Goal: Task Accomplishment & Management: Manage account settings

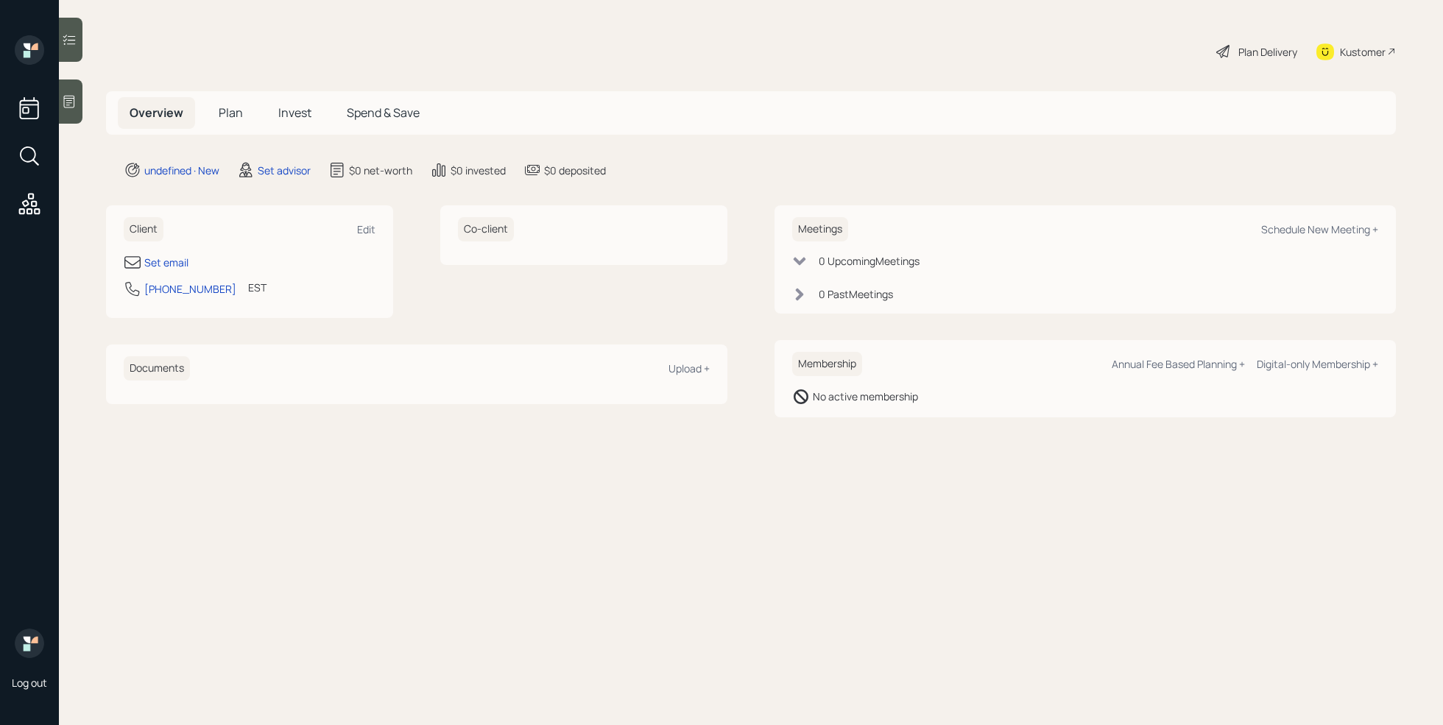
click at [75, 103] on icon at bounding box center [69, 101] width 15 height 15
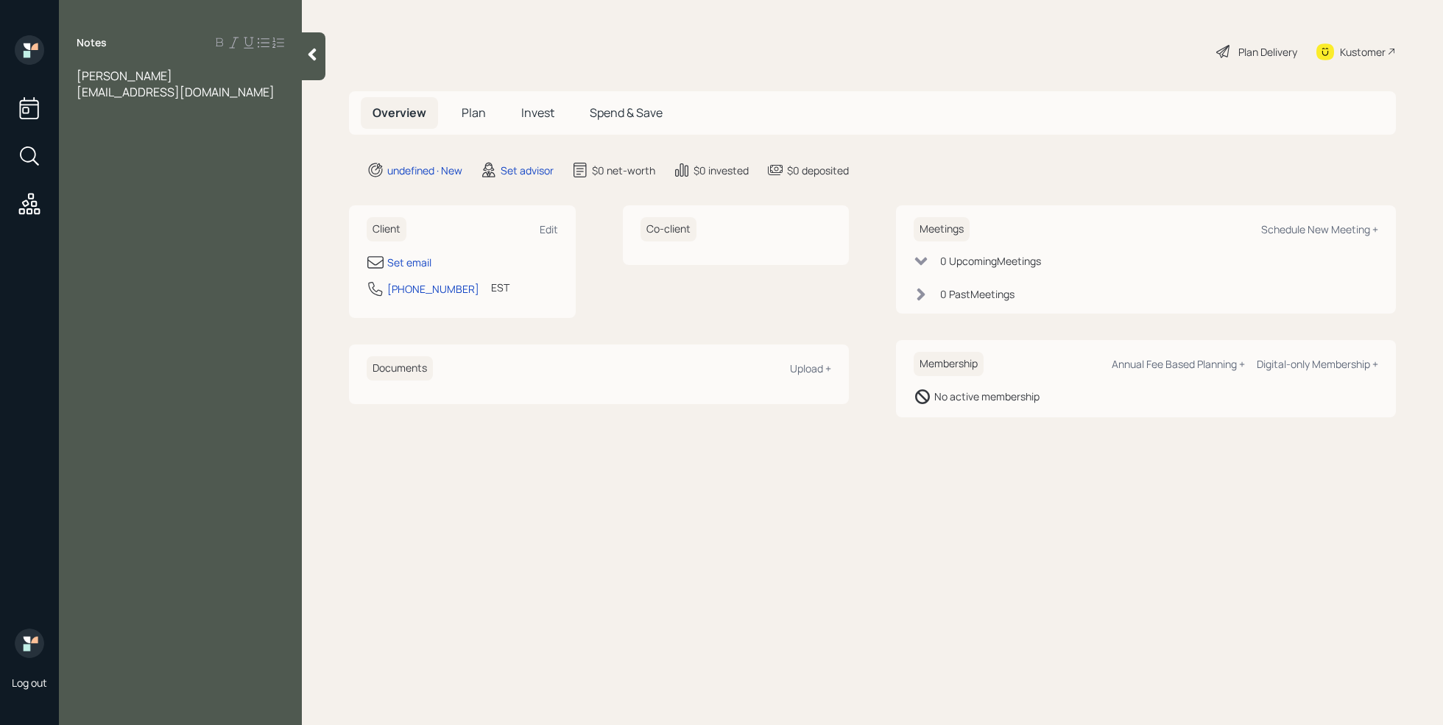
click at [79, 96] on span "[EMAIL_ADDRESS][DOMAIN_NAME]" at bounding box center [176, 92] width 198 height 16
click at [412, 263] on div "Set email" at bounding box center [409, 262] width 44 height 15
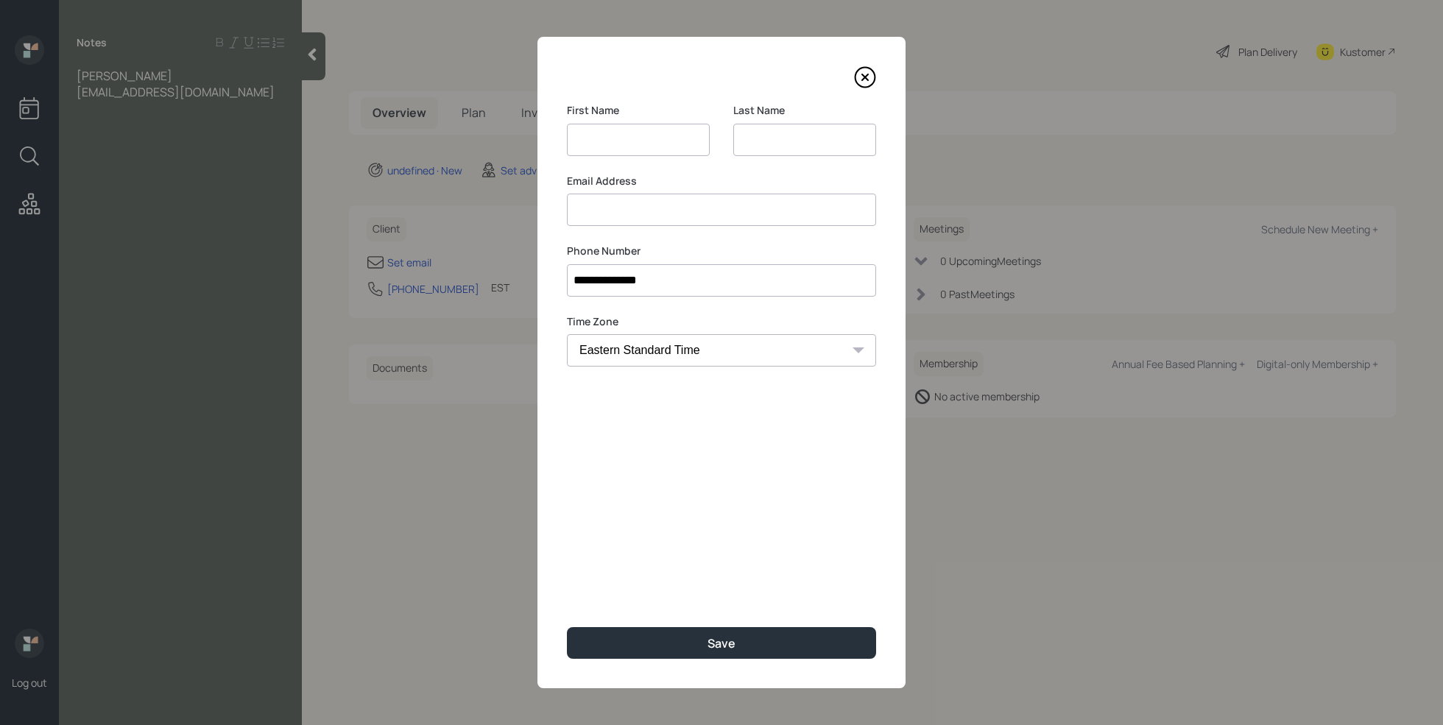
click at [594, 217] on input at bounding box center [721, 210] width 309 height 32
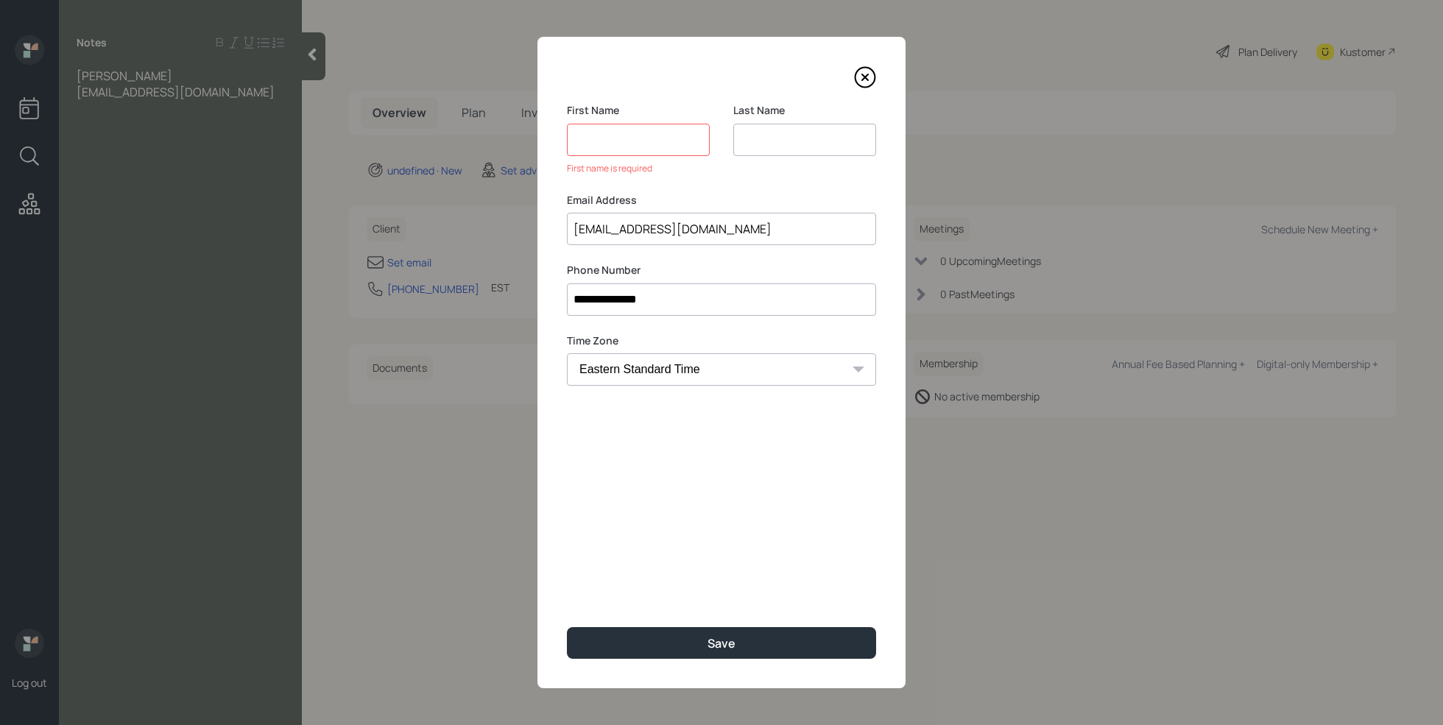
type input "[EMAIL_ADDRESS][DOMAIN_NAME]"
click at [589, 126] on input at bounding box center [638, 140] width 143 height 32
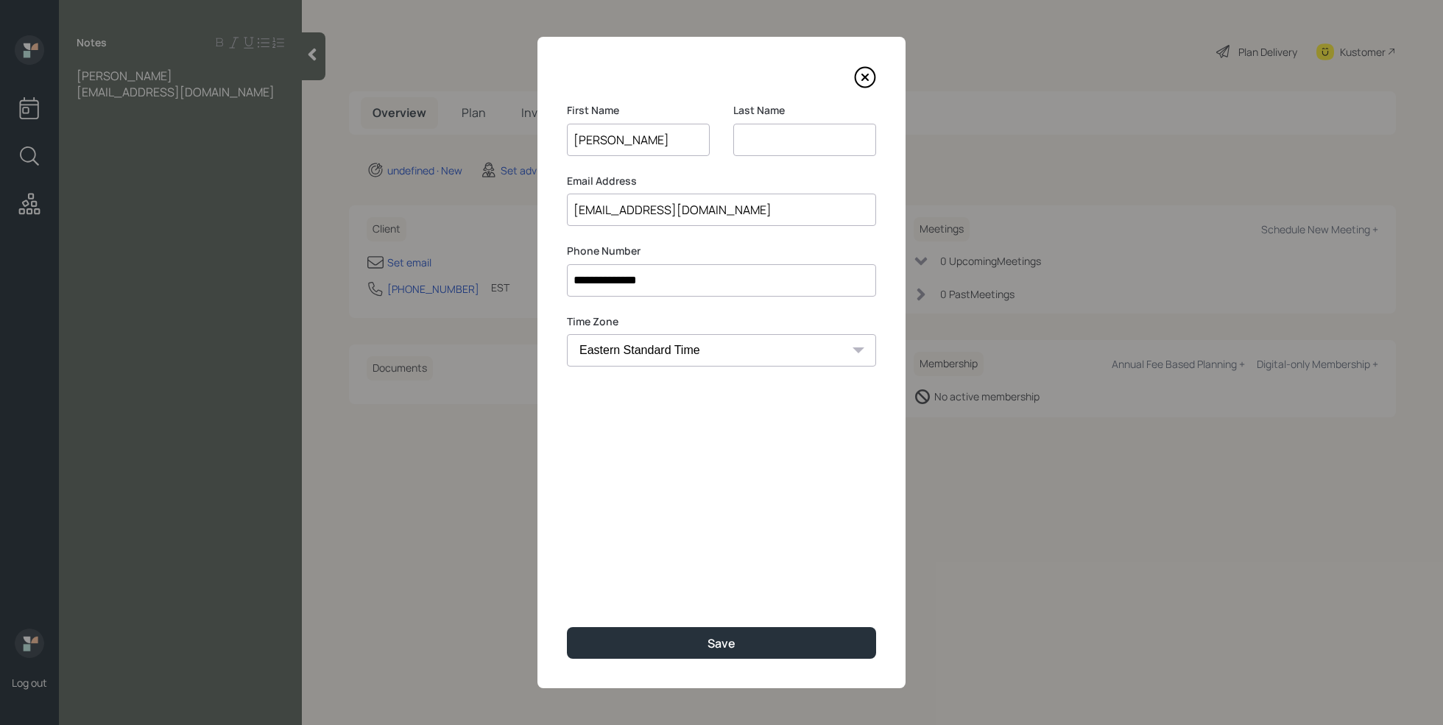
type input "[PERSON_NAME]"
click at [756, 132] on input at bounding box center [804, 140] width 143 height 32
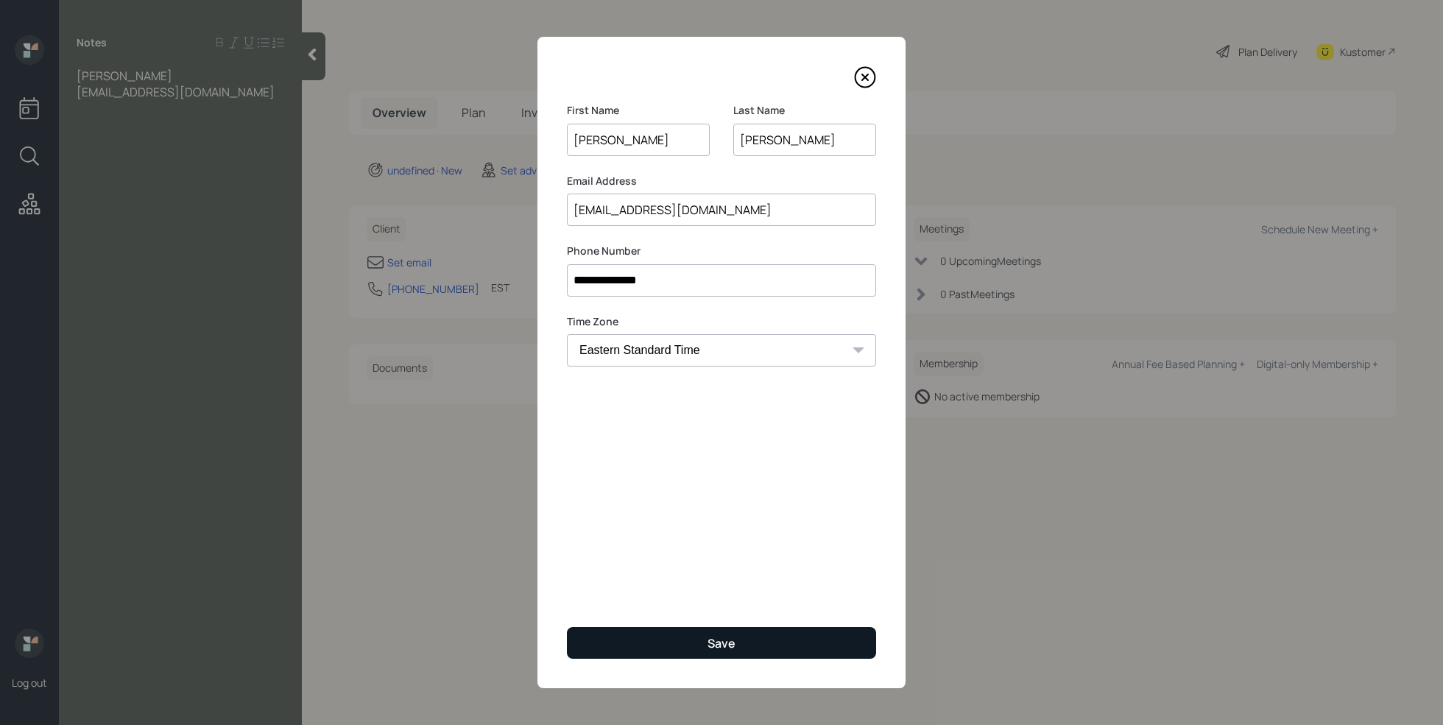
type input "[PERSON_NAME]"
click at [700, 638] on button "Save" at bounding box center [721, 643] width 309 height 32
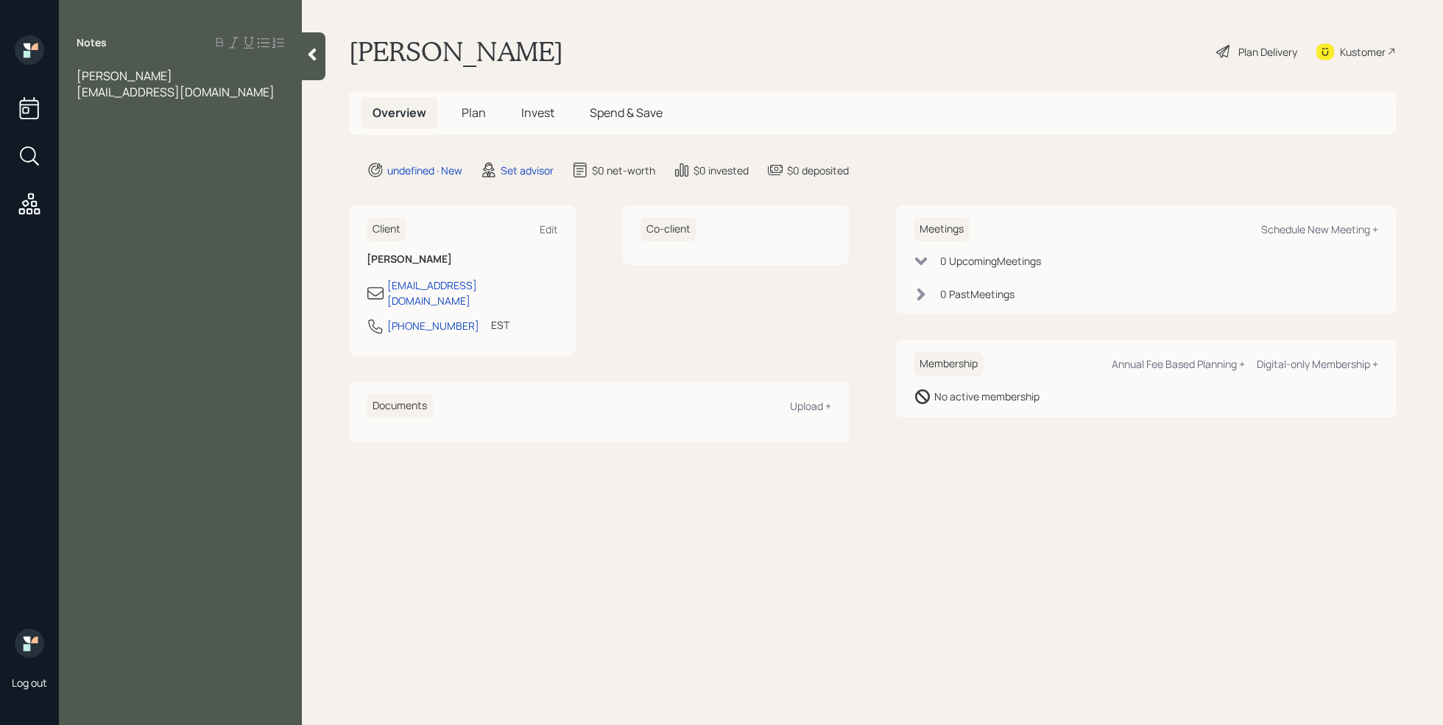
click at [214, 100] on div "Notes [PERSON_NAME] [EMAIL_ADDRESS][DOMAIN_NAME]" at bounding box center [180, 371] width 243 height 672
click at [209, 94] on div "[EMAIL_ADDRESS][DOMAIN_NAME]" at bounding box center [181, 92] width 208 height 16
click at [122, 149] on div at bounding box center [181, 157] width 208 height 16
click at [109, 140] on div "has been with an advisor in the past ans" at bounding box center [181, 132] width 208 height 32
click at [97, 112] on div at bounding box center [181, 108] width 208 height 16
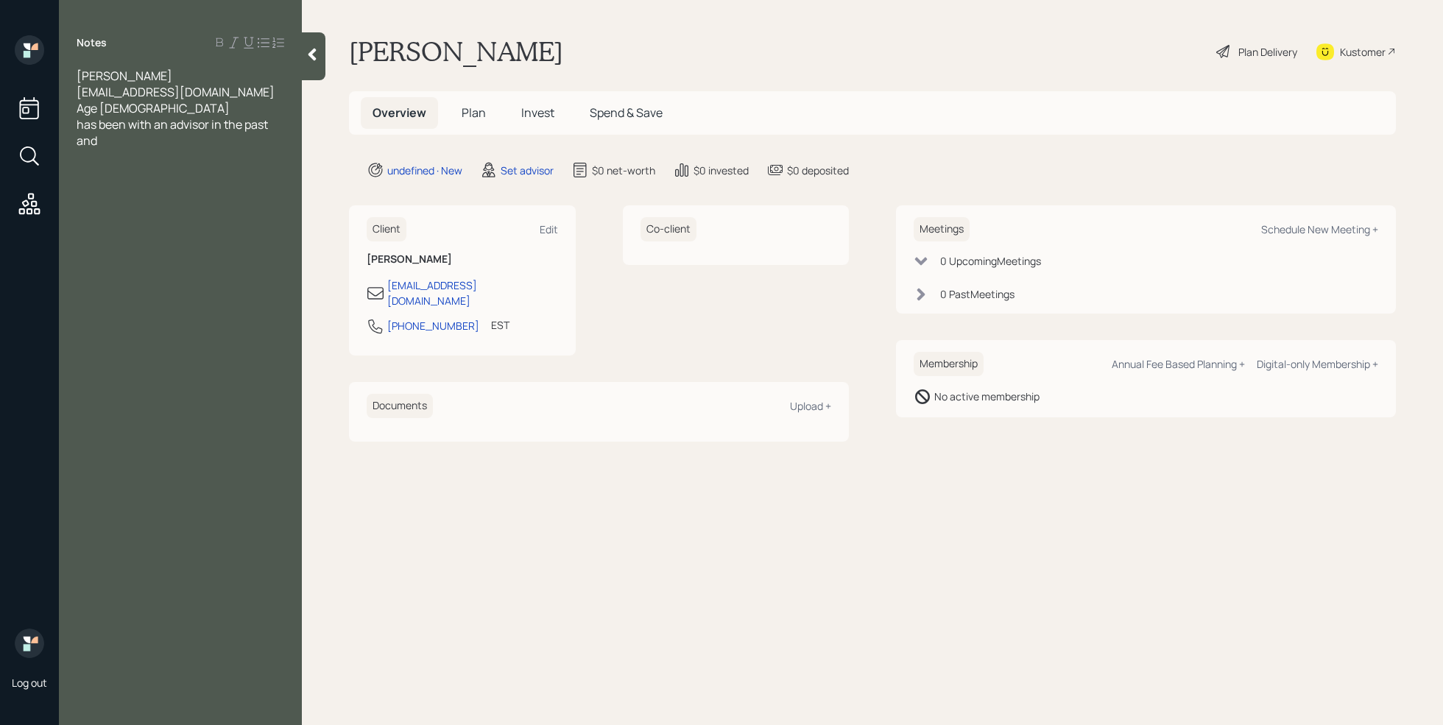
click at [129, 149] on div at bounding box center [181, 157] width 208 height 16
click at [194, 172] on div "starting a business (custom woodworking)" at bounding box center [181, 165] width 208 height 32
click at [107, 199] on div at bounding box center [181, 205] width 208 height 16
click at [204, 110] on div "Age [DEMOGRAPHIC_DATA]" at bounding box center [181, 108] width 208 height 16
click at [139, 211] on div "Assets" at bounding box center [181, 205] width 208 height 16
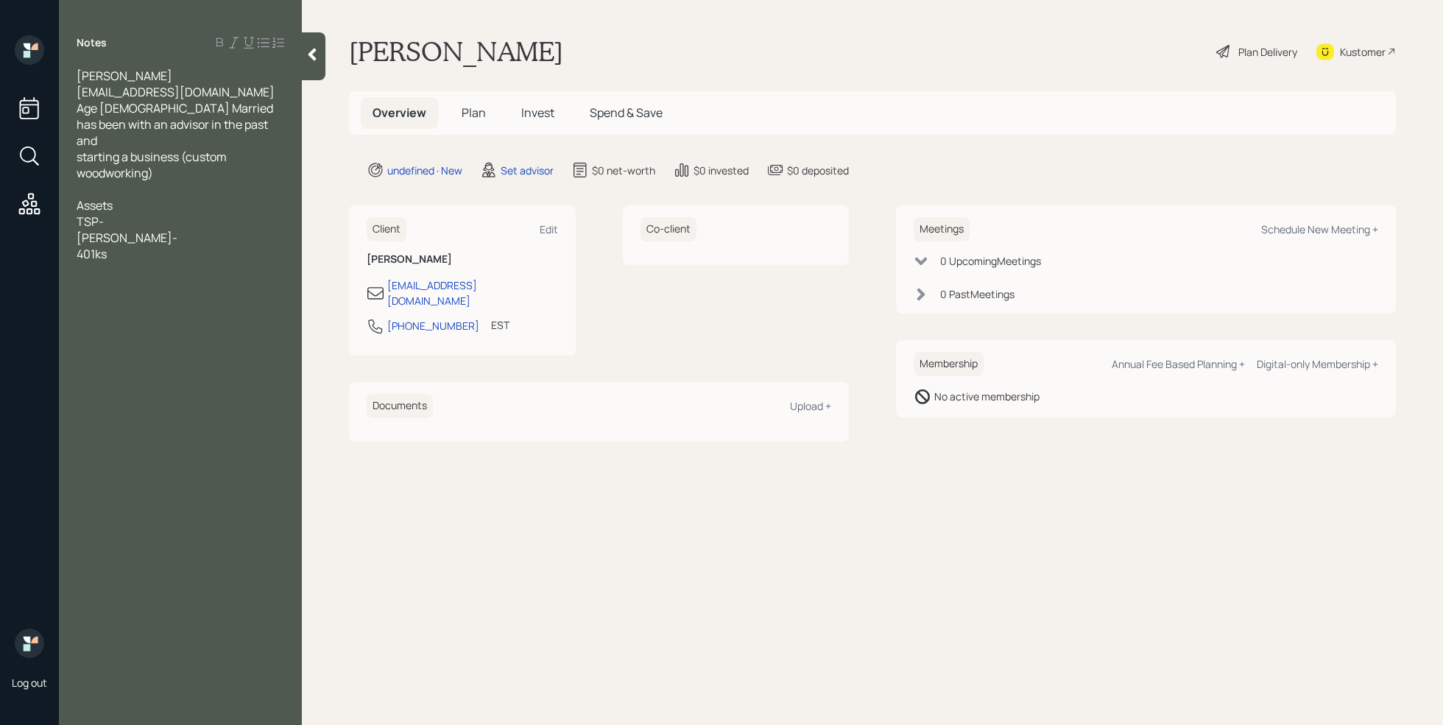
click at [130, 230] on div "[PERSON_NAME]-" at bounding box center [181, 238] width 208 height 16
click at [124, 225] on div "TSP-" at bounding box center [181, 222] width 208 height 16
click at [124, 258] on div "[PERSON_NAME]-" at bounding box center [181, 254] width 208 height 16
click at [149, 278] on div at bounding box center [181, 286] width 208 height 16
click at [144, 275] on div "401ks" at bounding box center [181, 270] width 208 height 16
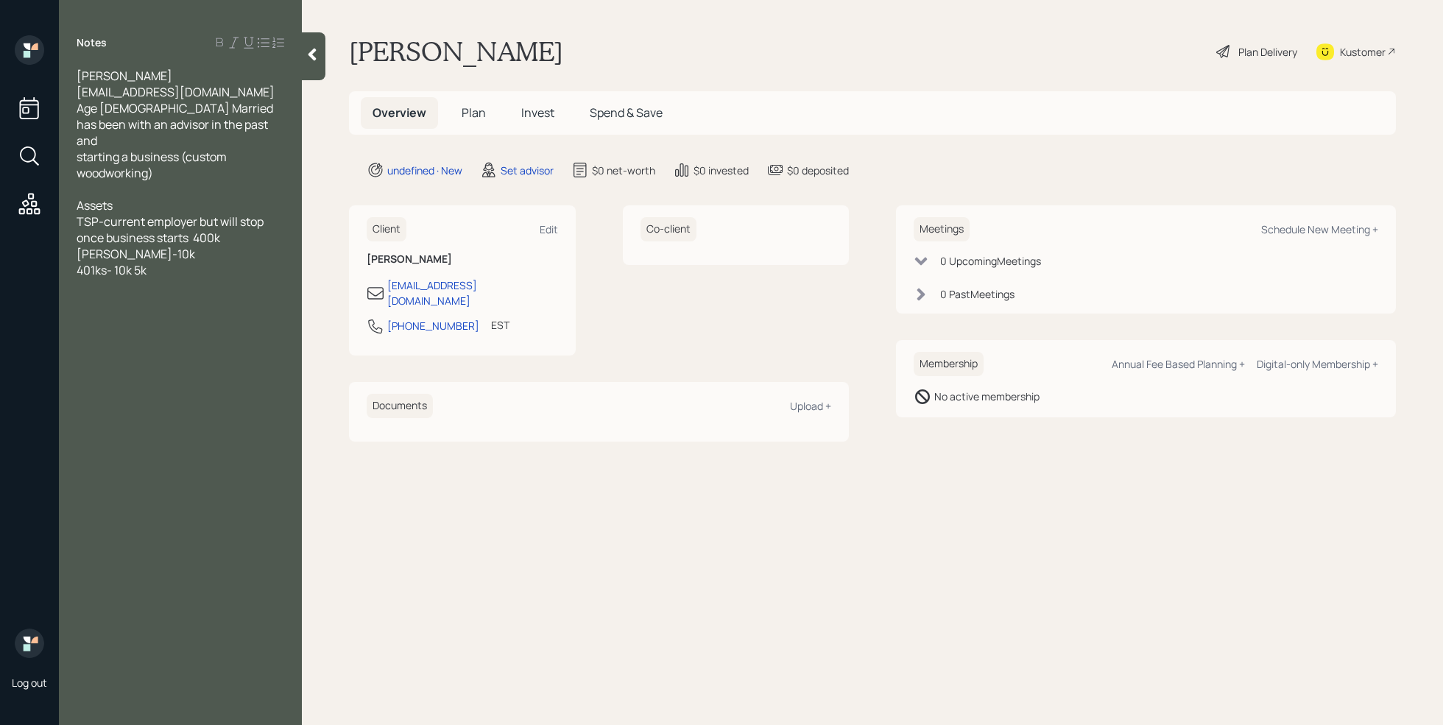
click at [170, 271] on div "401ks- 10k 5k" at bounding box center [181, 270] width 208 height 16
click at [135, 268] on span "401ks- 10k 5k" at bounding box center [112, 270] width 70 height 16
click at [191, 272] on div "401ks- 10k and 5k" at bounding box center [181, 270] width 208 height 16
click at [122, 361] on div at bounding box center [181, 367] width 208 height 16
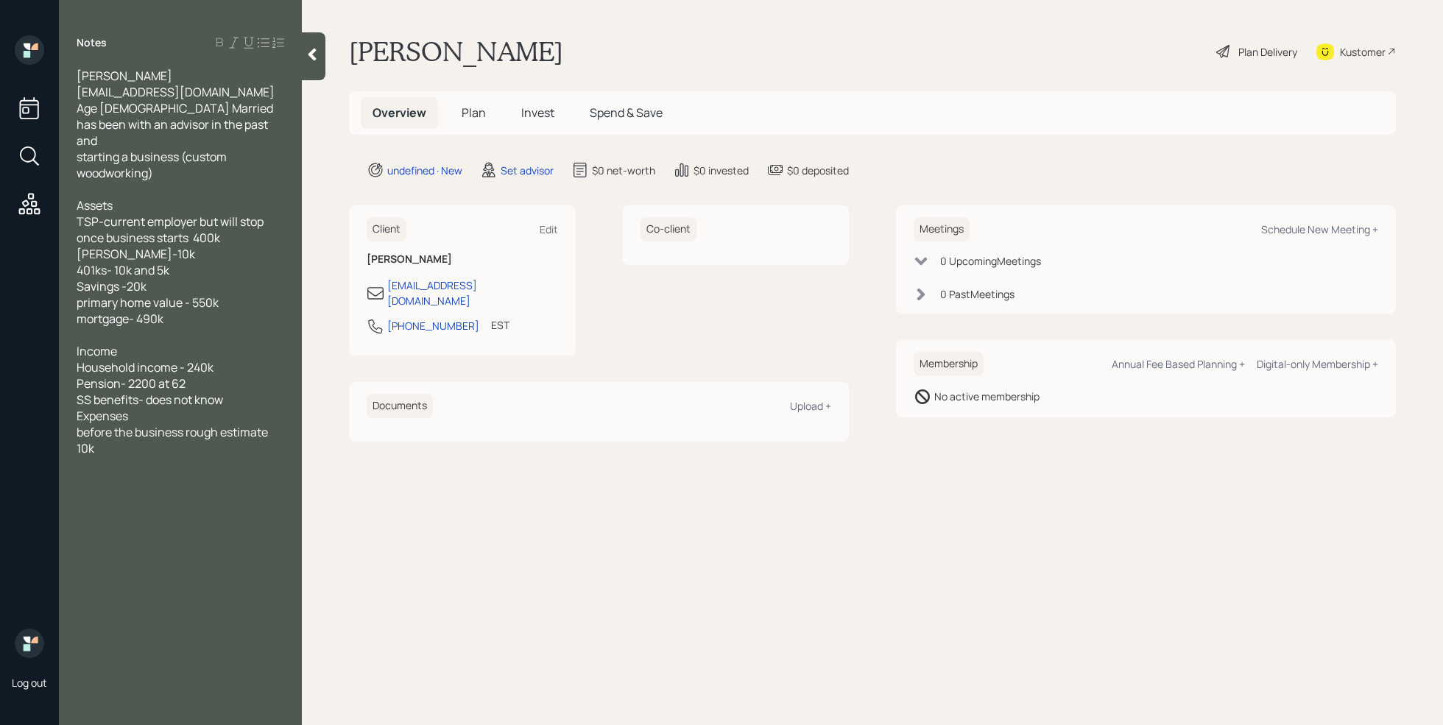
click at [189, 474] on div at bounding box center [181, 481] width 208 height 16
click at [210, 550] on div "consolidate 401ks" at bounding box center [181, 546] width 208 height 16
click at [1349, 232] on div "Schedule New Meeting +" at bounding box center [1319, 229] width 117 height 14
select select "round-[PERSON_NAME]"
